Goal: Find specific page/section: Find specific page/section

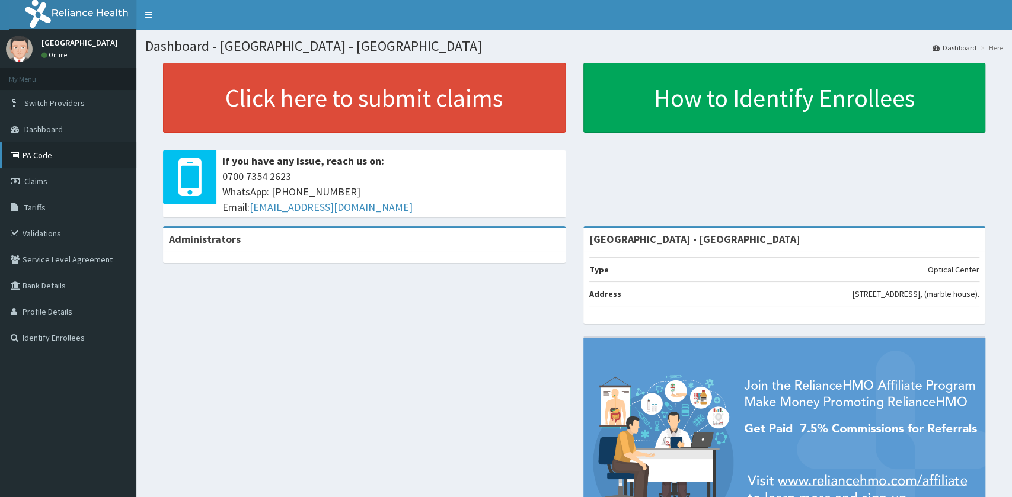
click at [125, 154] on link "PA Code" at bounding box center [68, 155] width 136 height 26
click at [57, 154] on link "PA Code" at bounding box center [68, 155] width 136 height 26
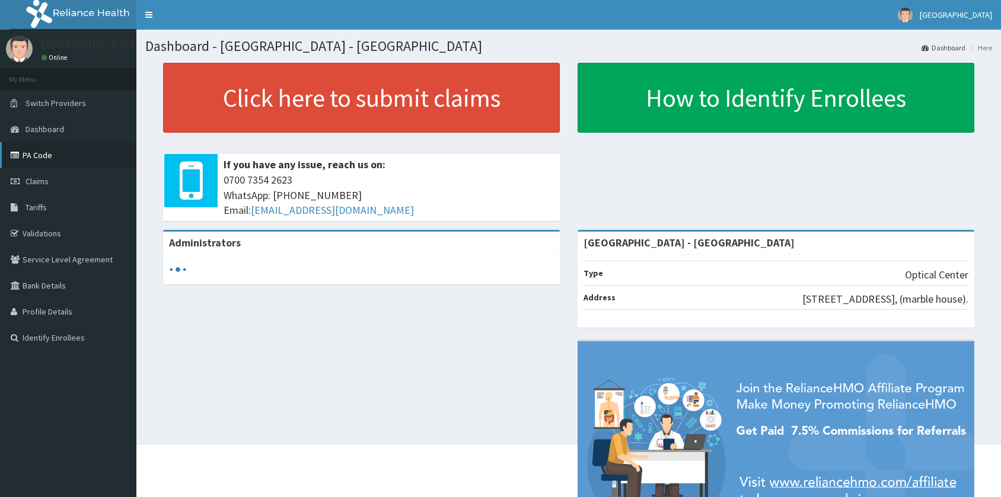
click at [65, 154] on link "PA Code" at bounding box center [68, 155] width 136 height 26
